Goal: Task Accomplishment & Management: Use online tool/utility

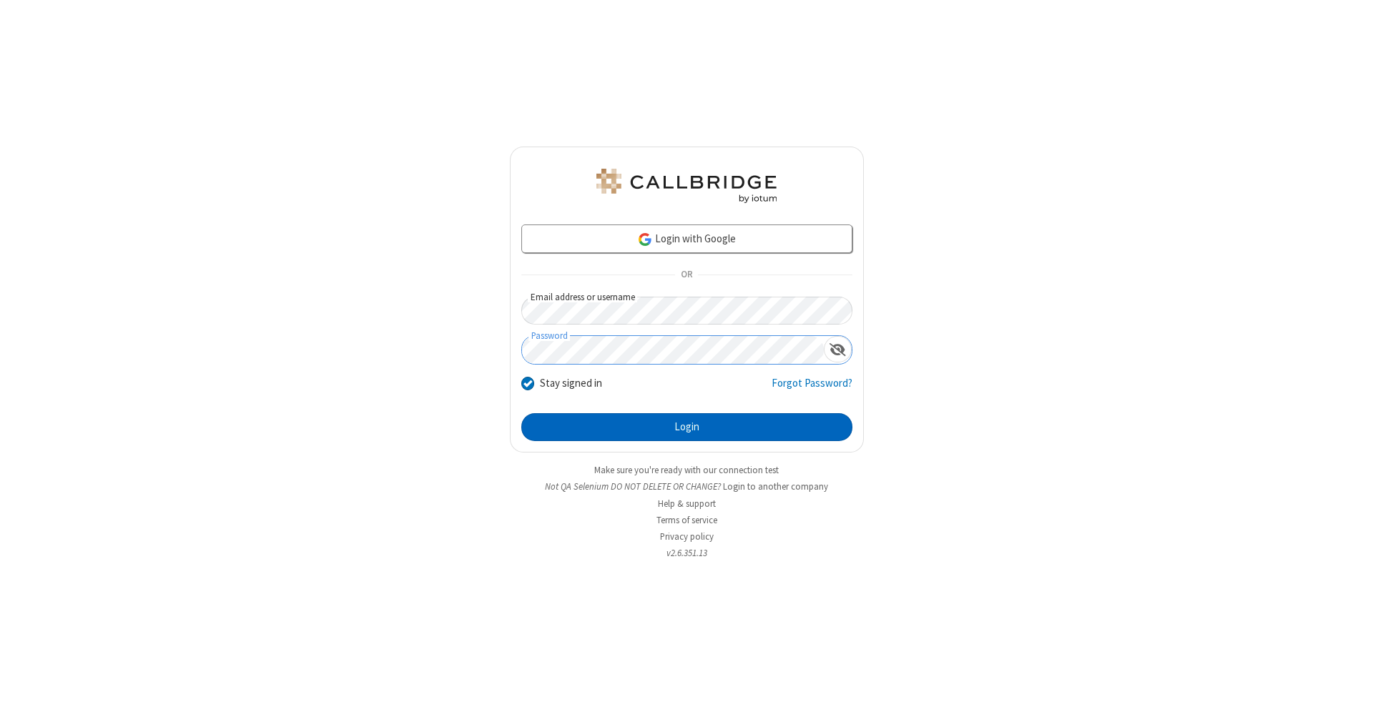
click at [686, 427] on button "Login" at bounding box center [686, 427] width 331 height 29
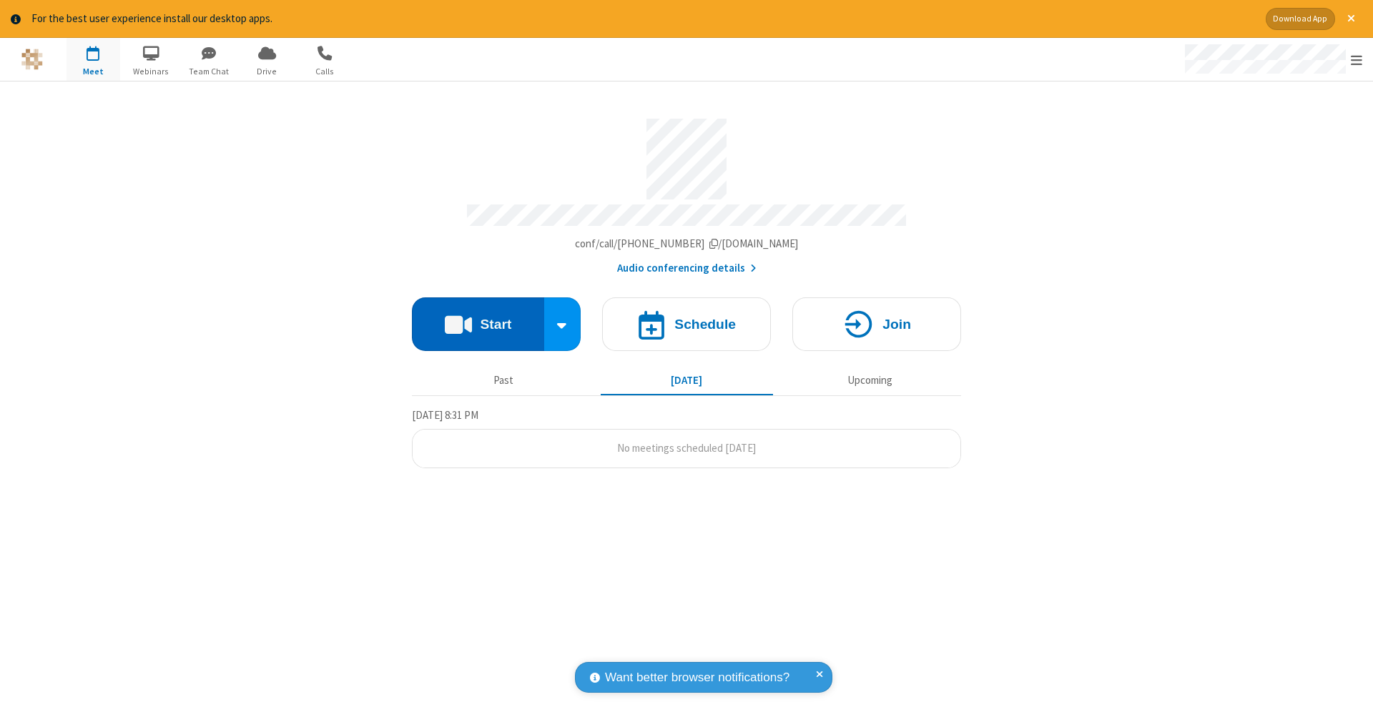
click at [478, 317] on button "Start" at bounding box center [478, 324] width 132 height 54
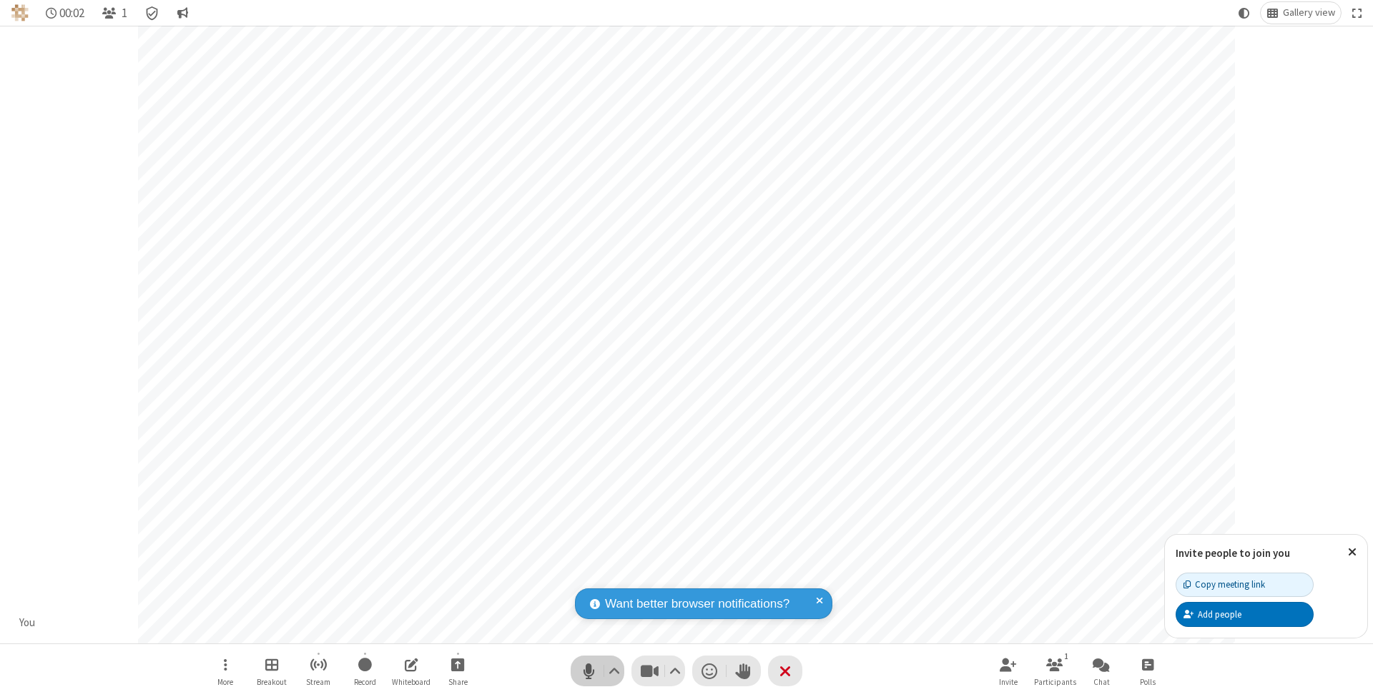
click at [588, 671] on span "Mute (⌘+Shift+A)" at bounding box center [588, 671] width 21 height 21
click at [588, 671] on span "Unmute (⌘+Shift+A)" at bounding box center [588, 671] width 21 height 21
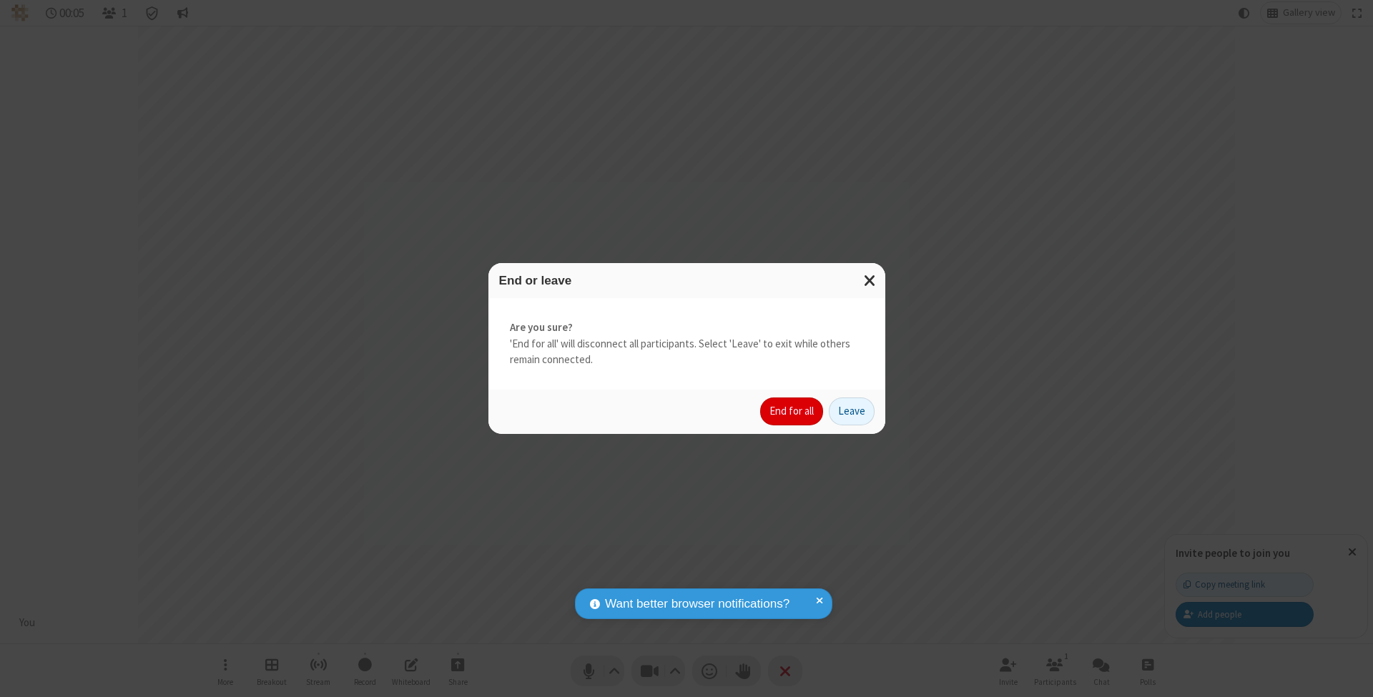
click at [792, 410] on button "End for all" at bounding box center [791, 411] width 63 height 29
